Goal: Go to known website: Access a specific website the user already knows

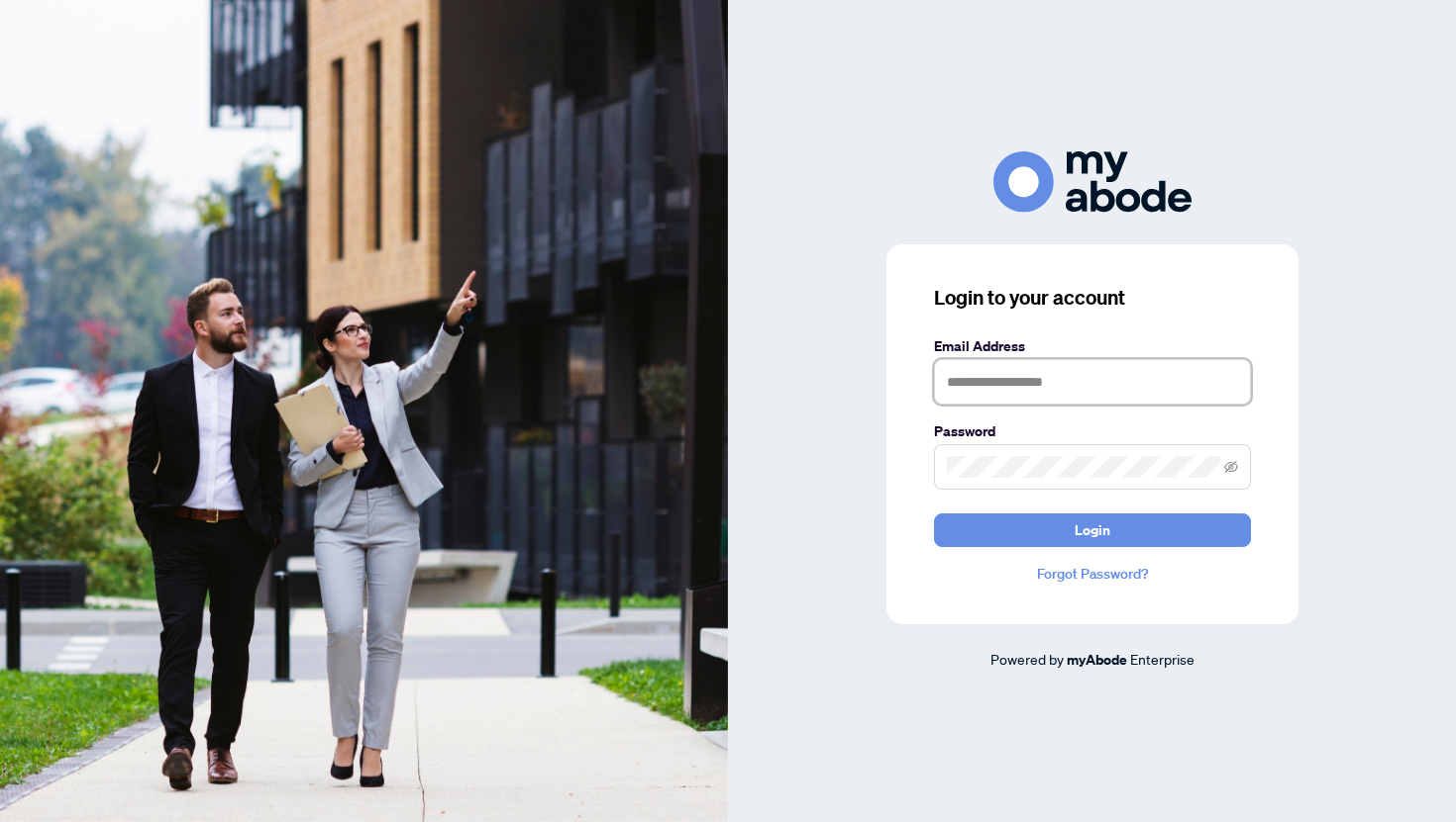
click at [981, 398] on input "text" at bounding box center [1091, 383] width 317 height 46
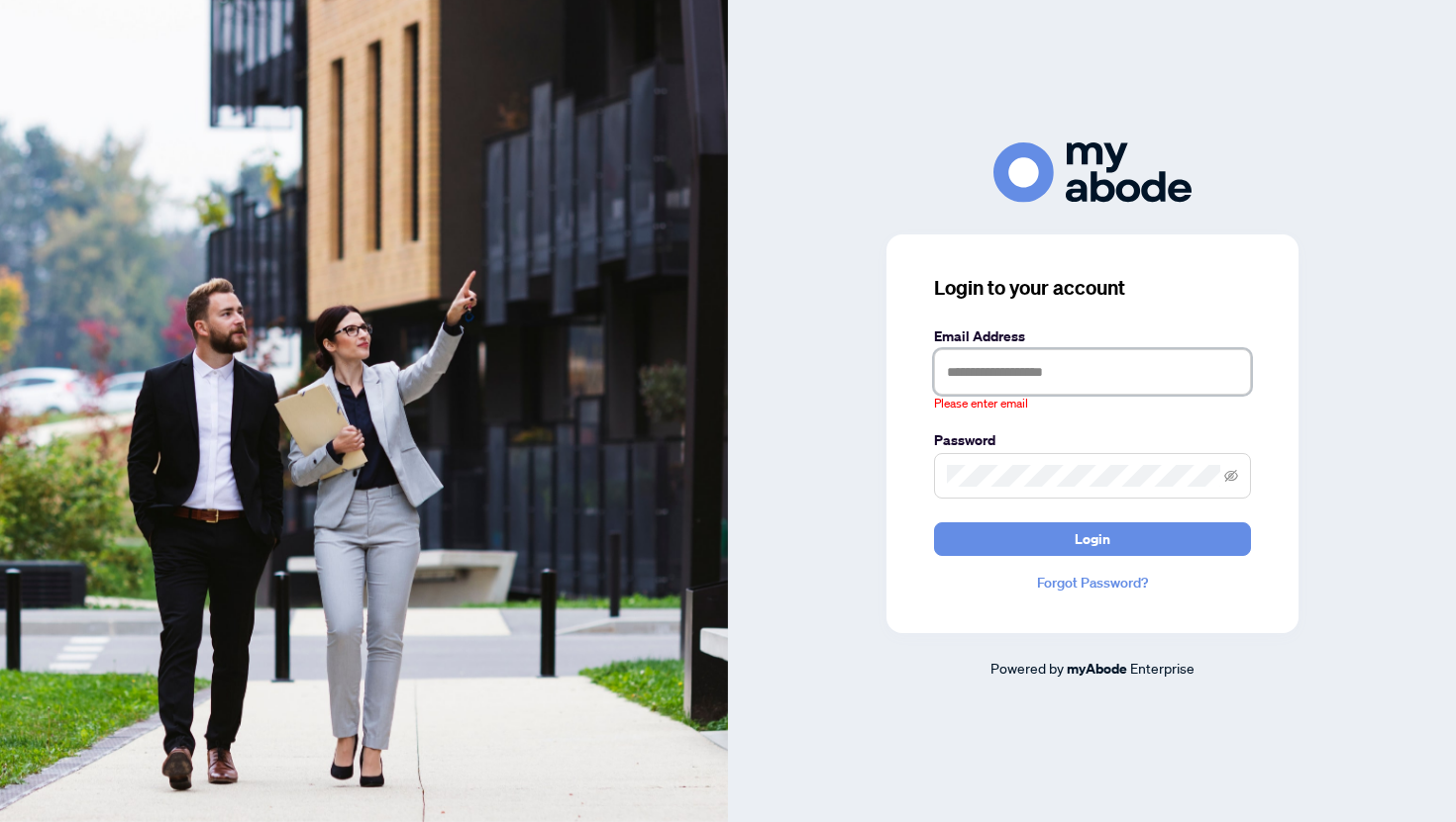
type input "**********"
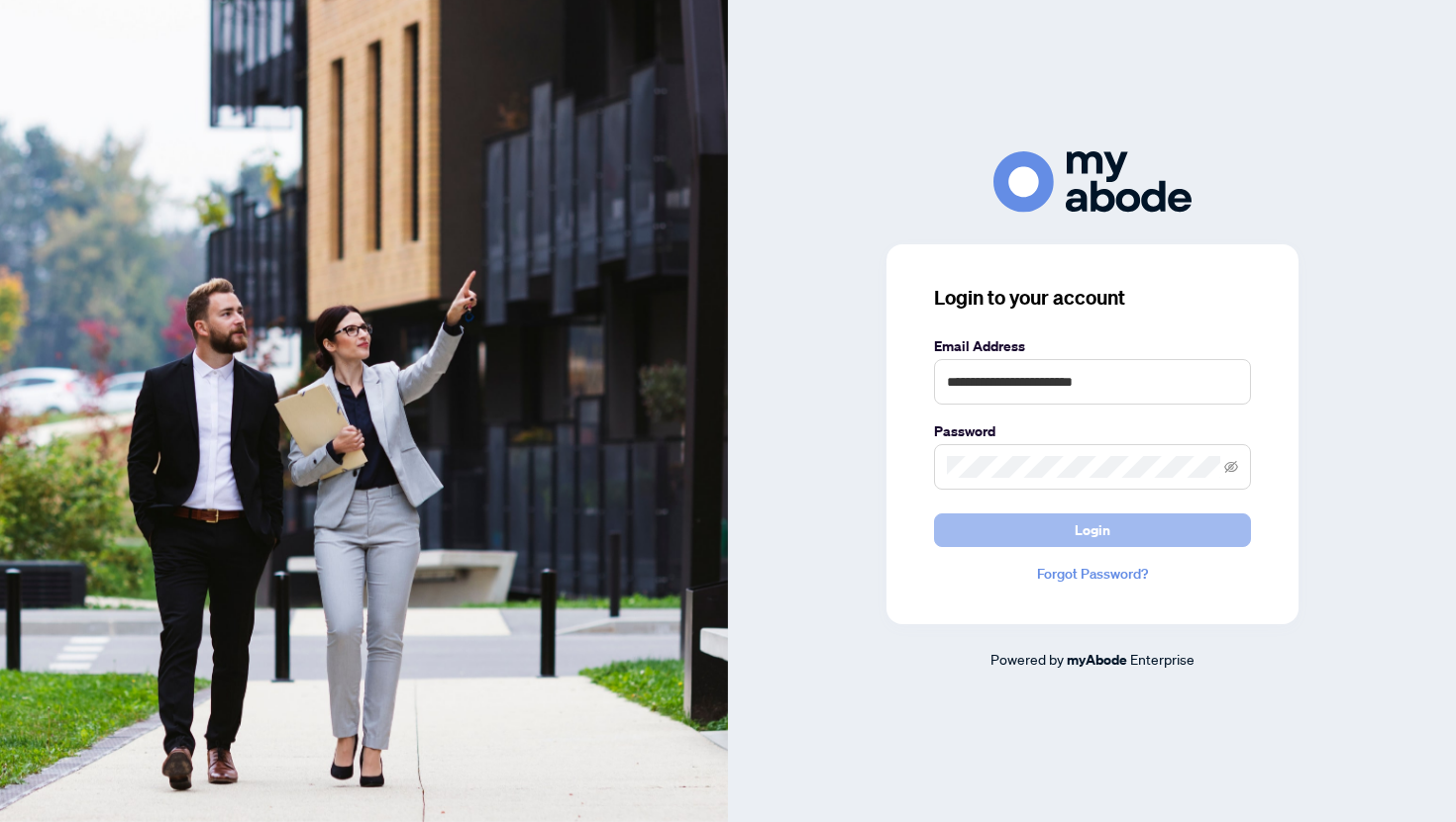
click at [1100, 525] on span "Login" at bounding box center [1092, 530] width 36 height 32
